Goal: Navigation & Orientation: Understand site structure

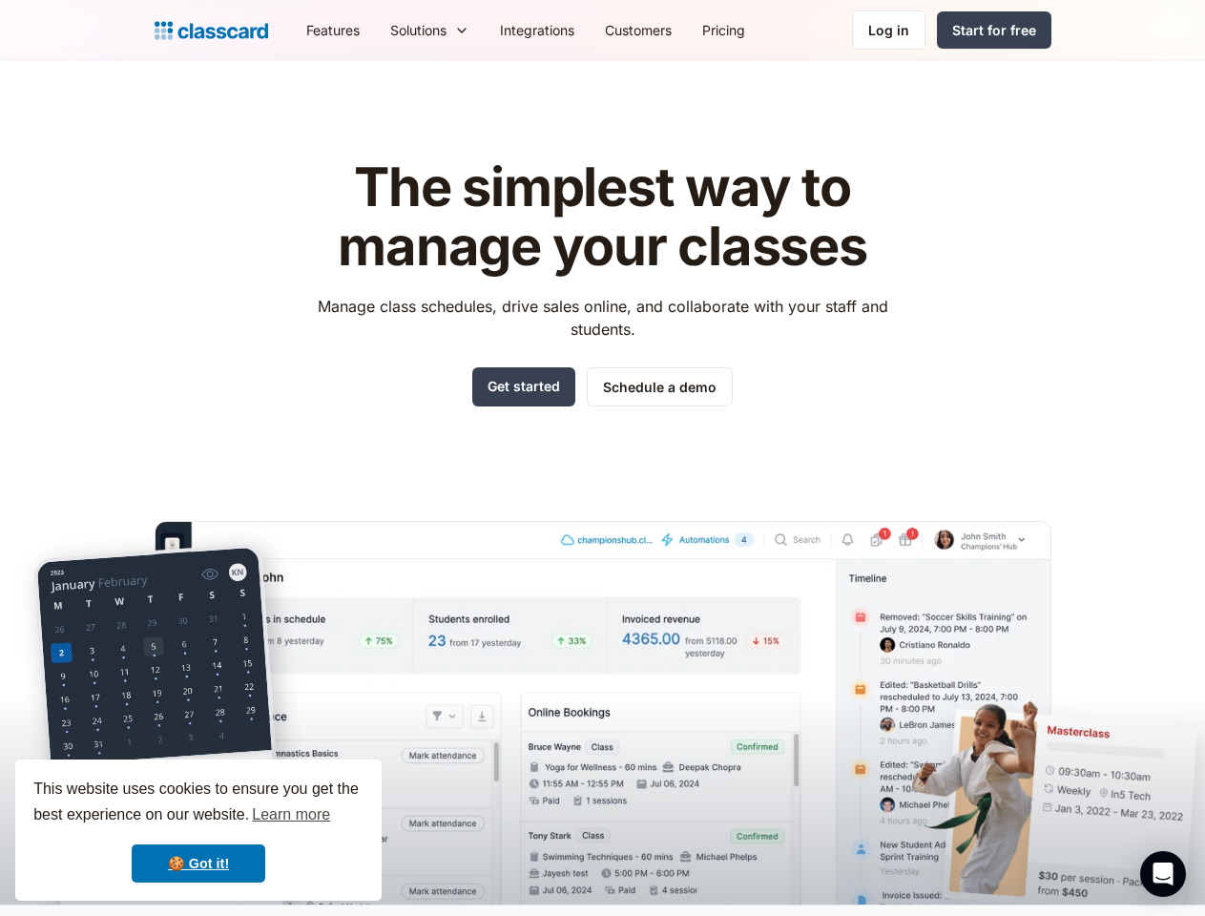
click at [602, 458] on div "The simplest way to manage your classes Manage class schedules, drive sales onl…" at bounding box center [603, 516] width 897 height 777
click at [198, 830] on div "This website uses cookies to ensure you get the best experience on our website.…" at bounding box center [198, 830] width 366 height 141
click at [671, 30] on nav "Features Resources Blog The latest industry news, updates and info. Customer st…" at bounding box center [671, 30] width 761 height 43
click at [375, 30] on div "Solutions Sports academy Swim school Dance studio Gymnastics Music school Marti…" at bounding box center [430, 30] width 110 height 43
click at [1163, 874] on icon "Open Intercom Messenger" at bounding box center [1164, 874] width 20 height 23
